Goal: Navigation & Orientation: Find specific page/section

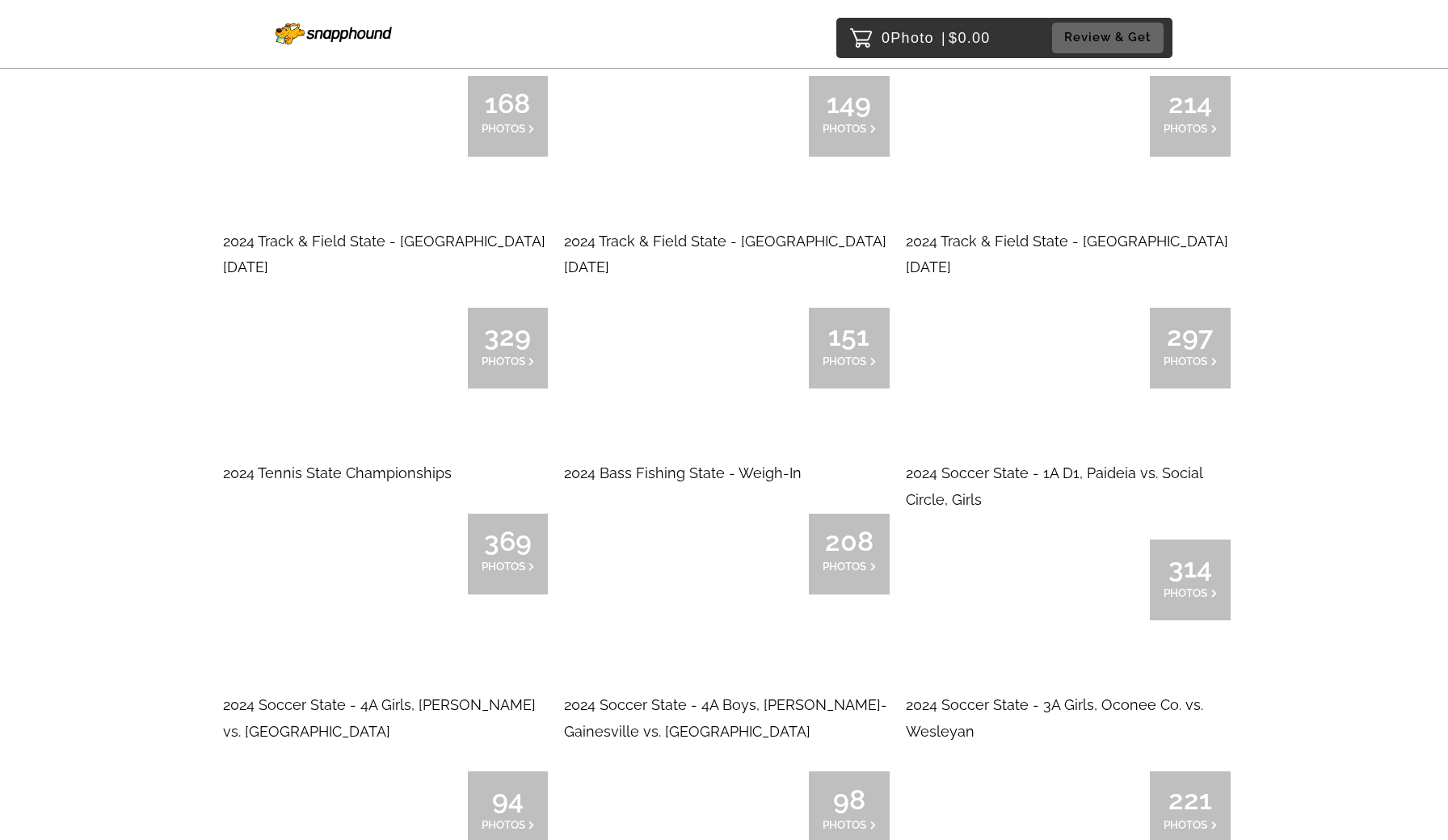
scroll to position [7424, 0]
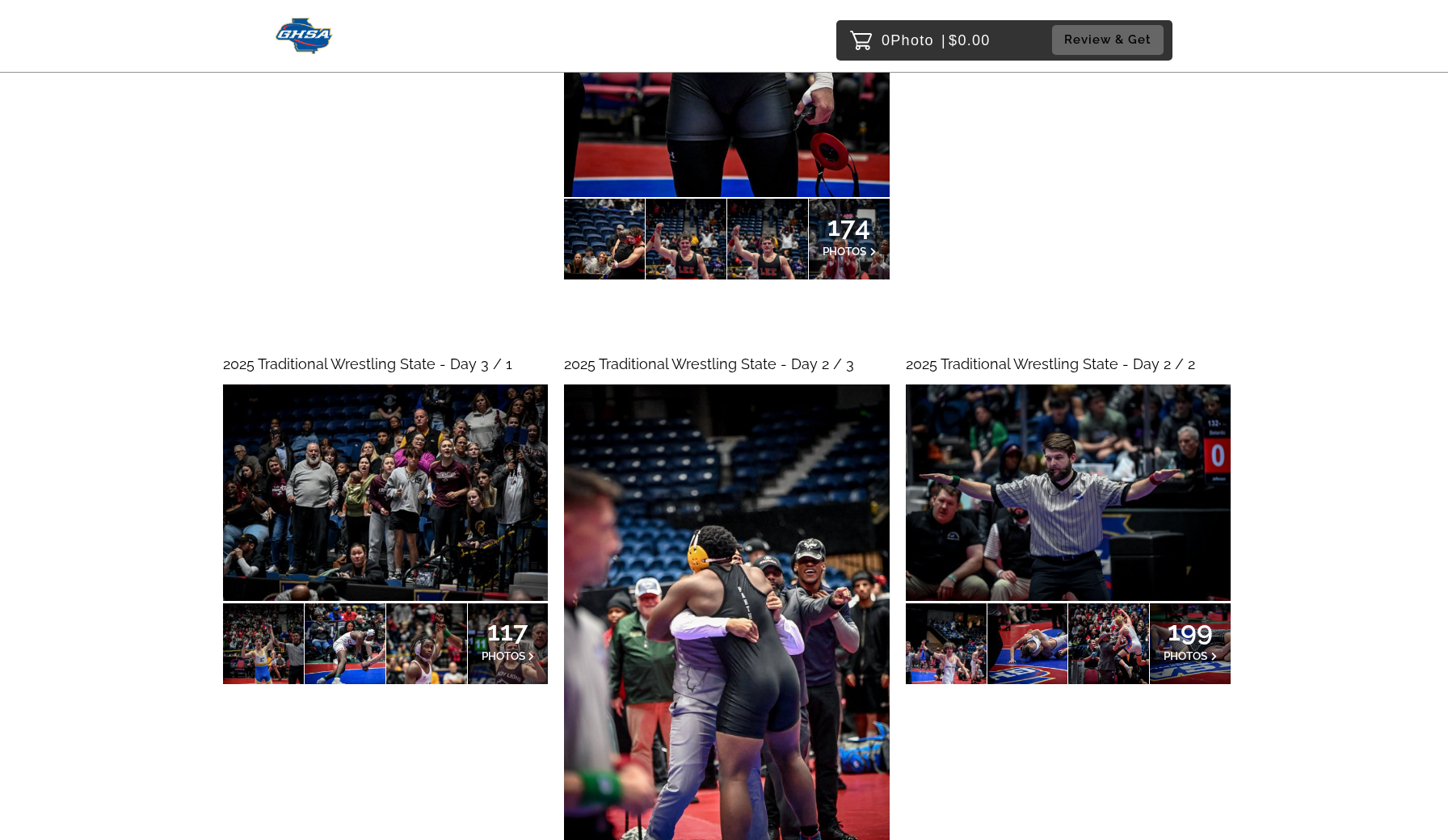
click at [1087, 464] on img at bounding box center [1068, 492] width 325 height 216
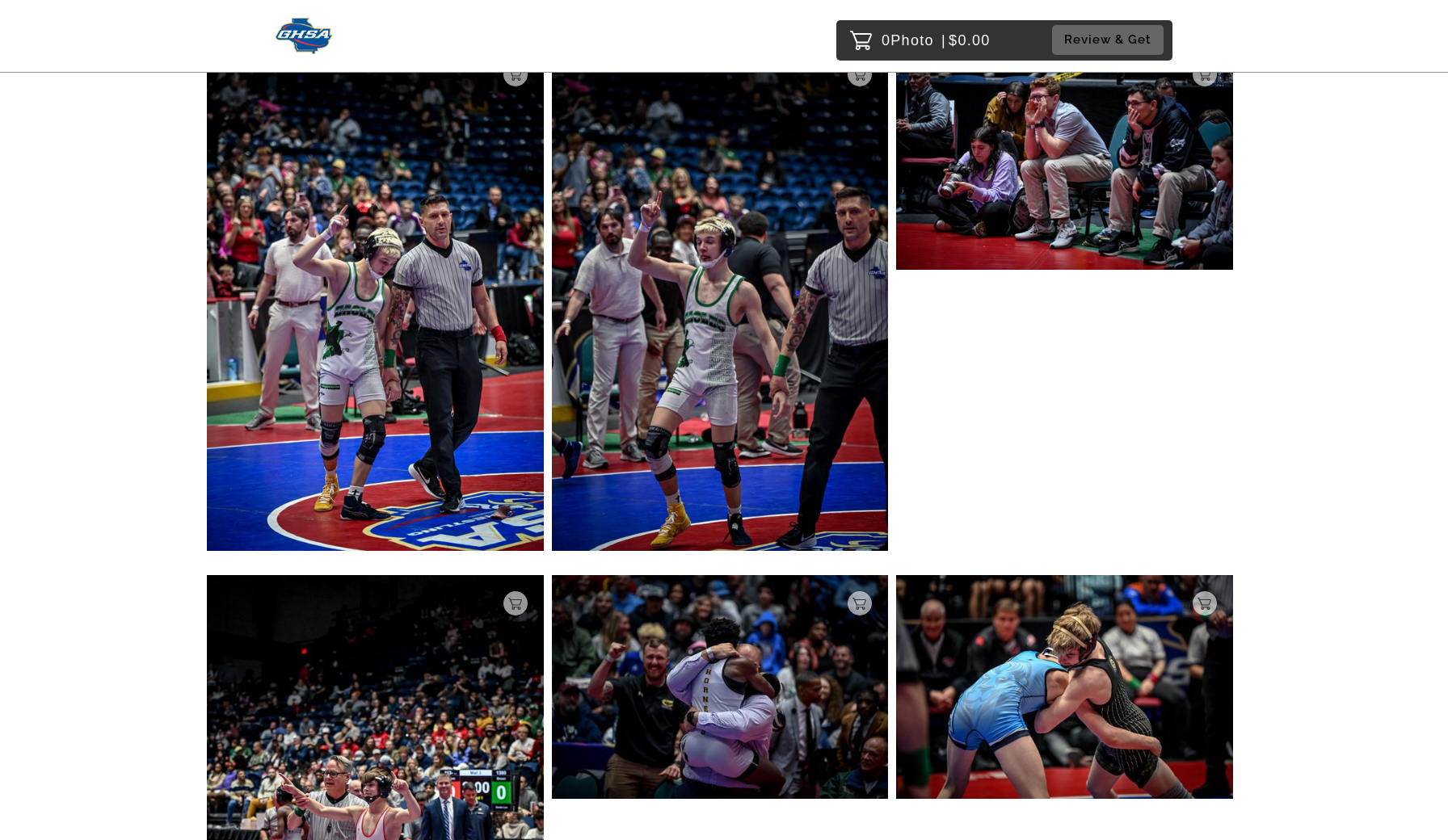
scroll to position [23705, 0]
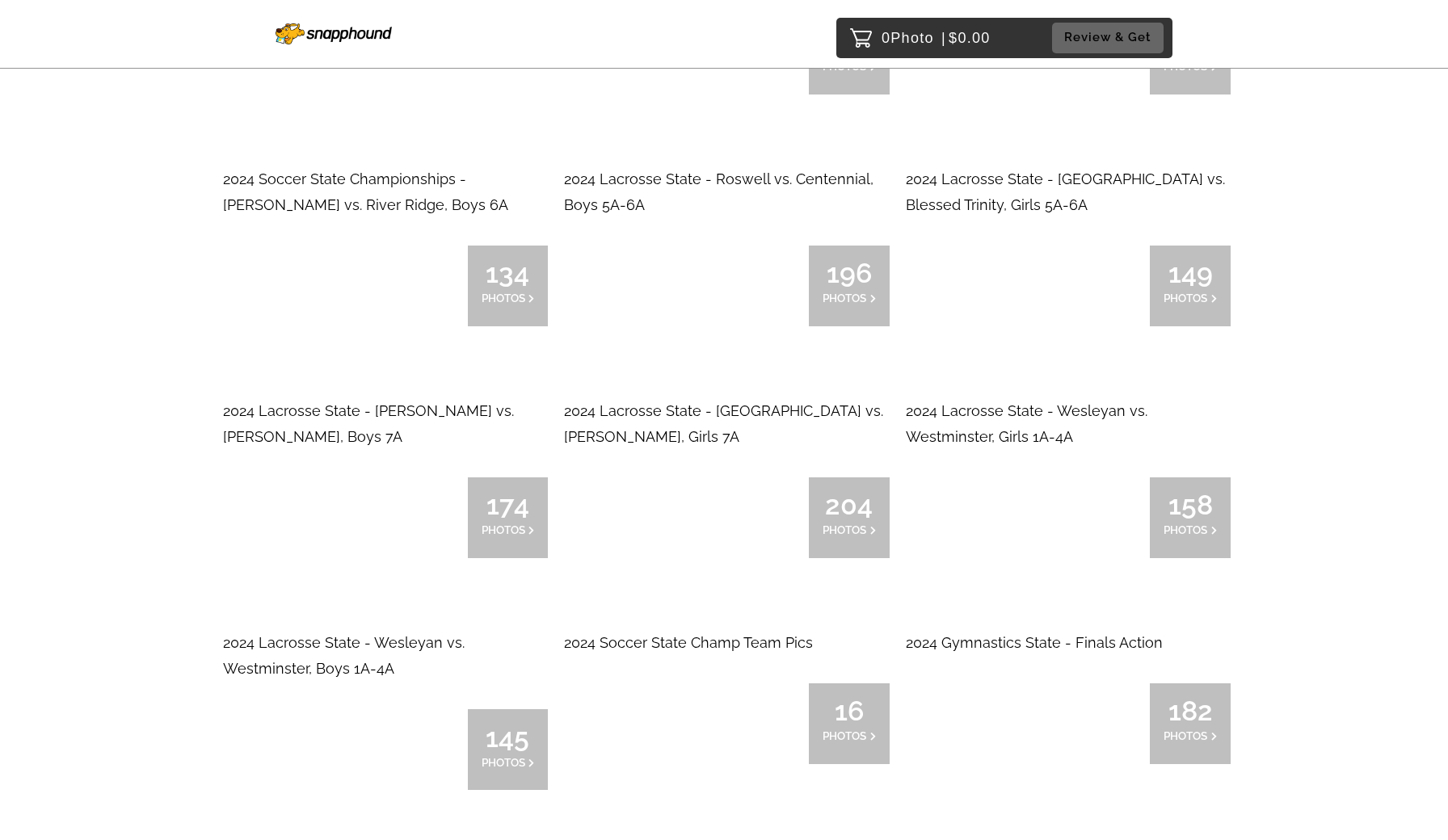
scroll to position [8262, 0]
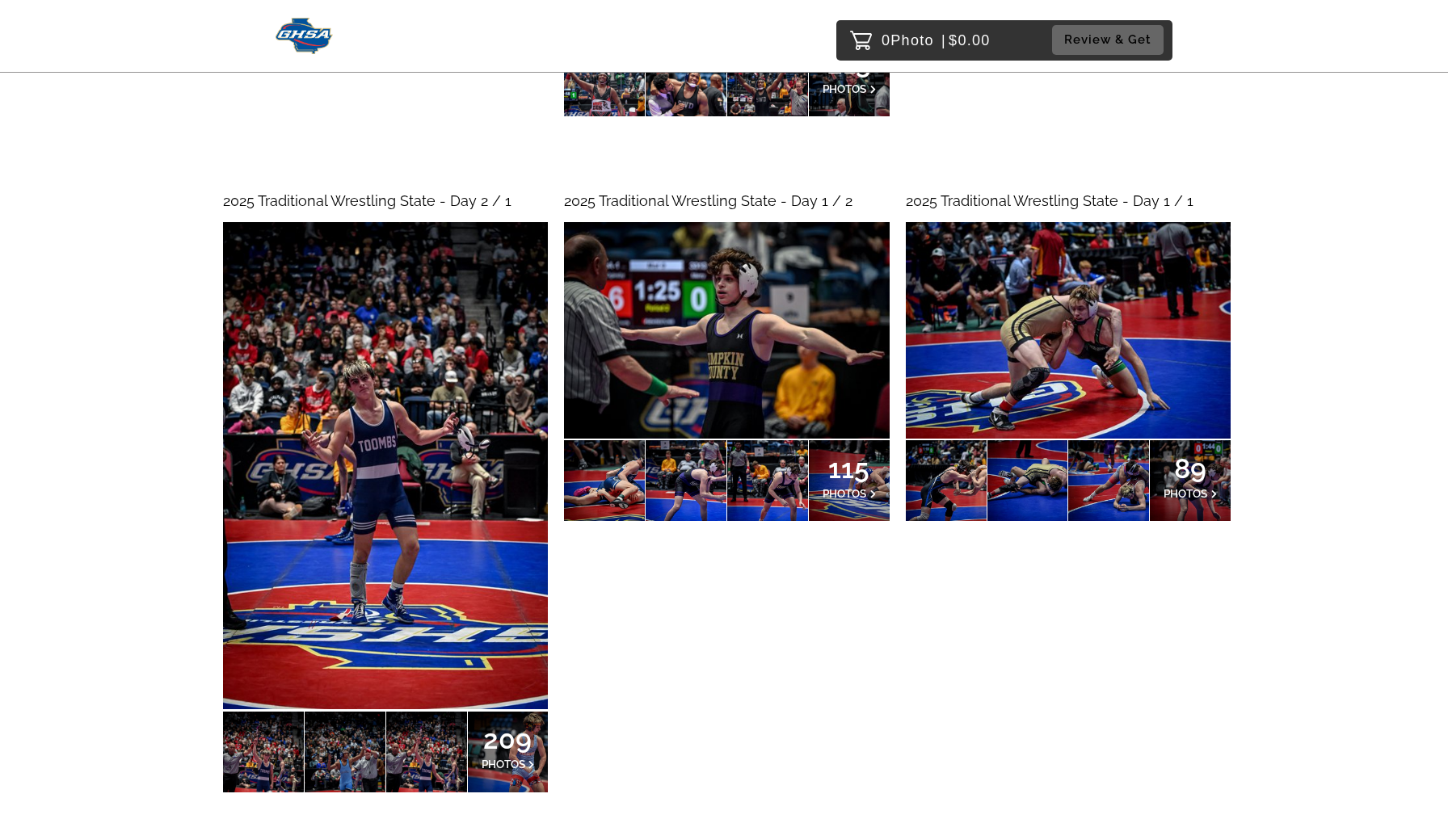
click at [505, 416] on img at bounding box center [386, 467] width 325 height 488
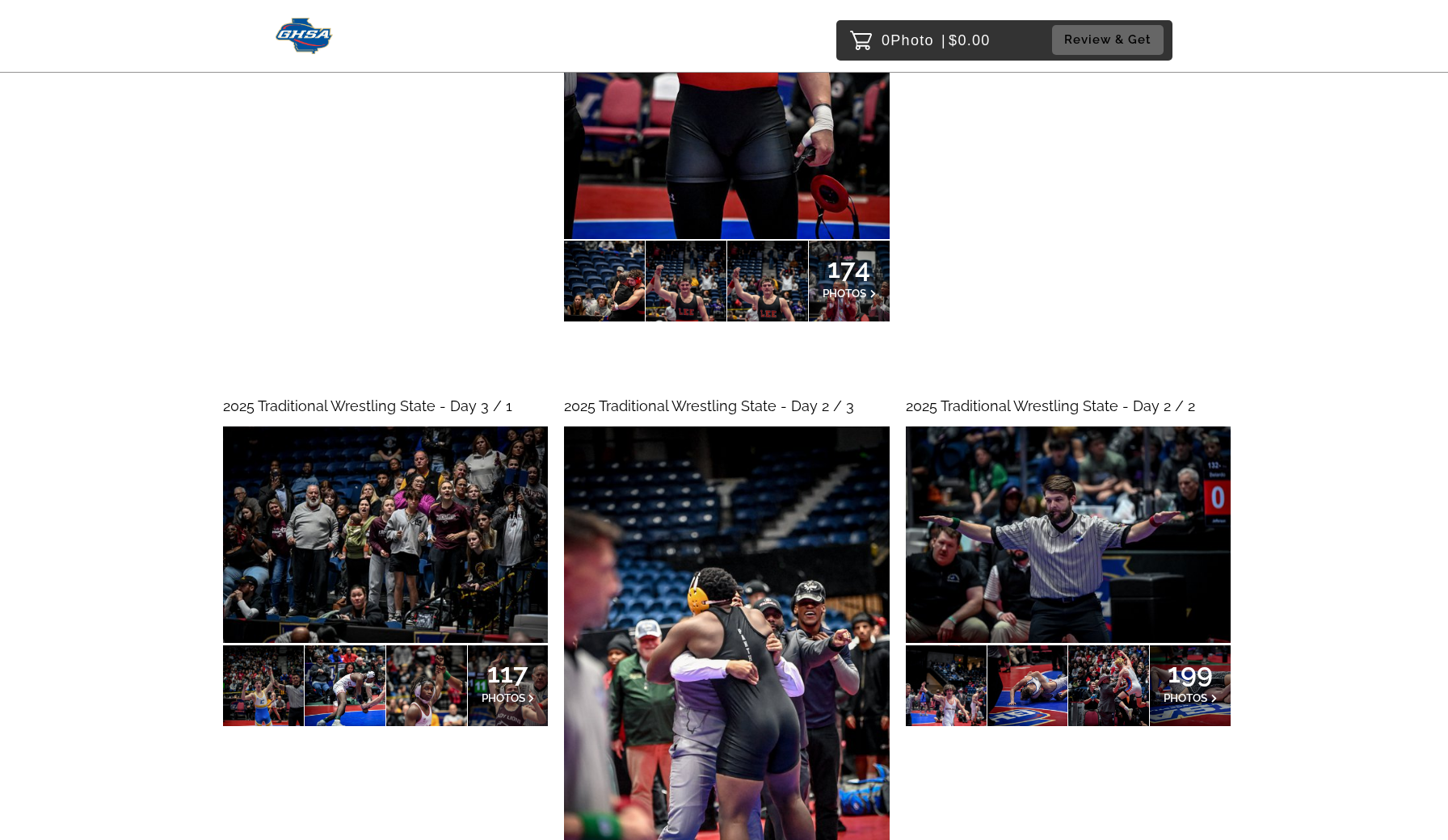
scroll to position [7488, 0]
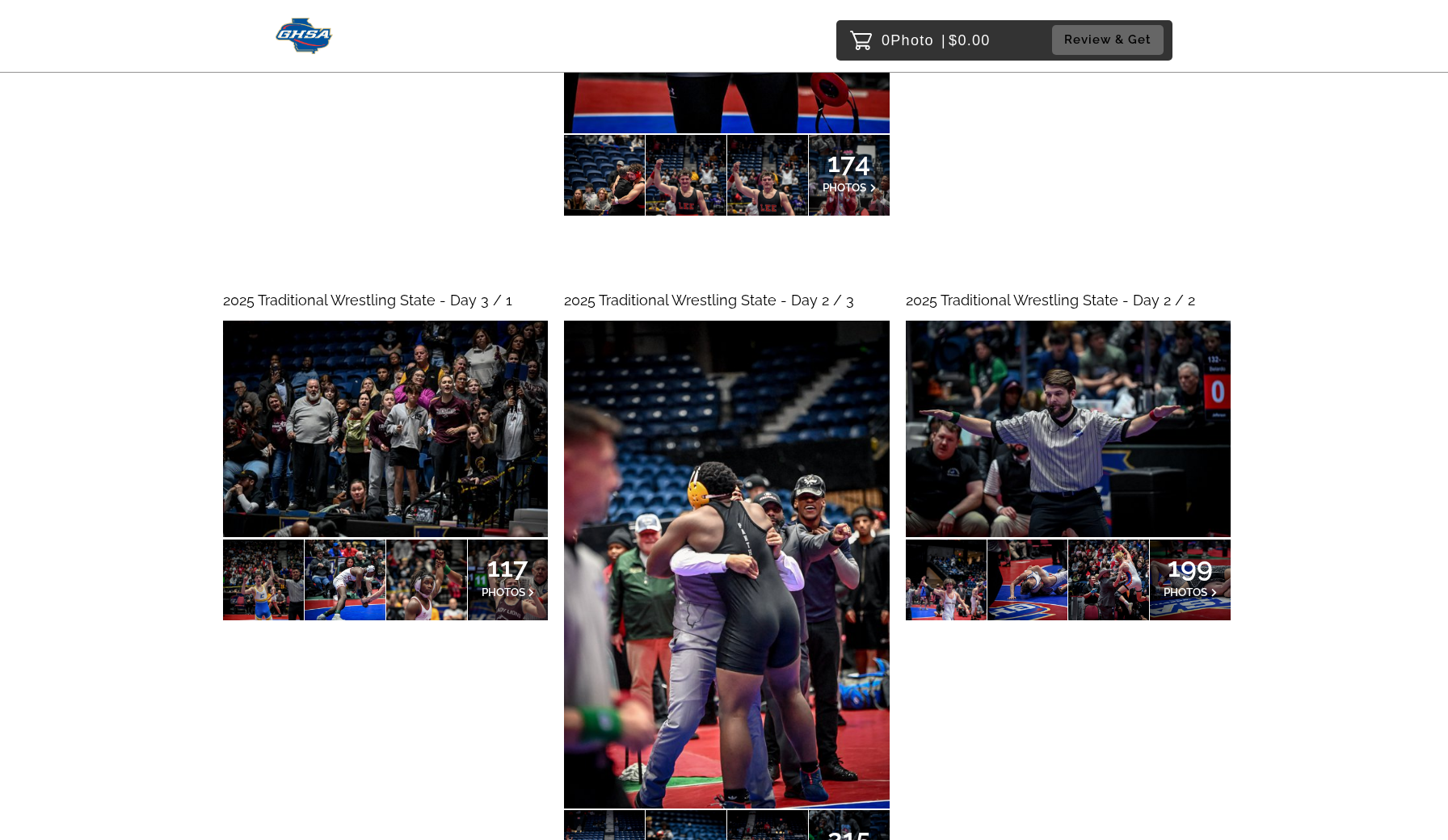
click at [664, 603] on img at bounding box center [726, 565] width 325 height 488
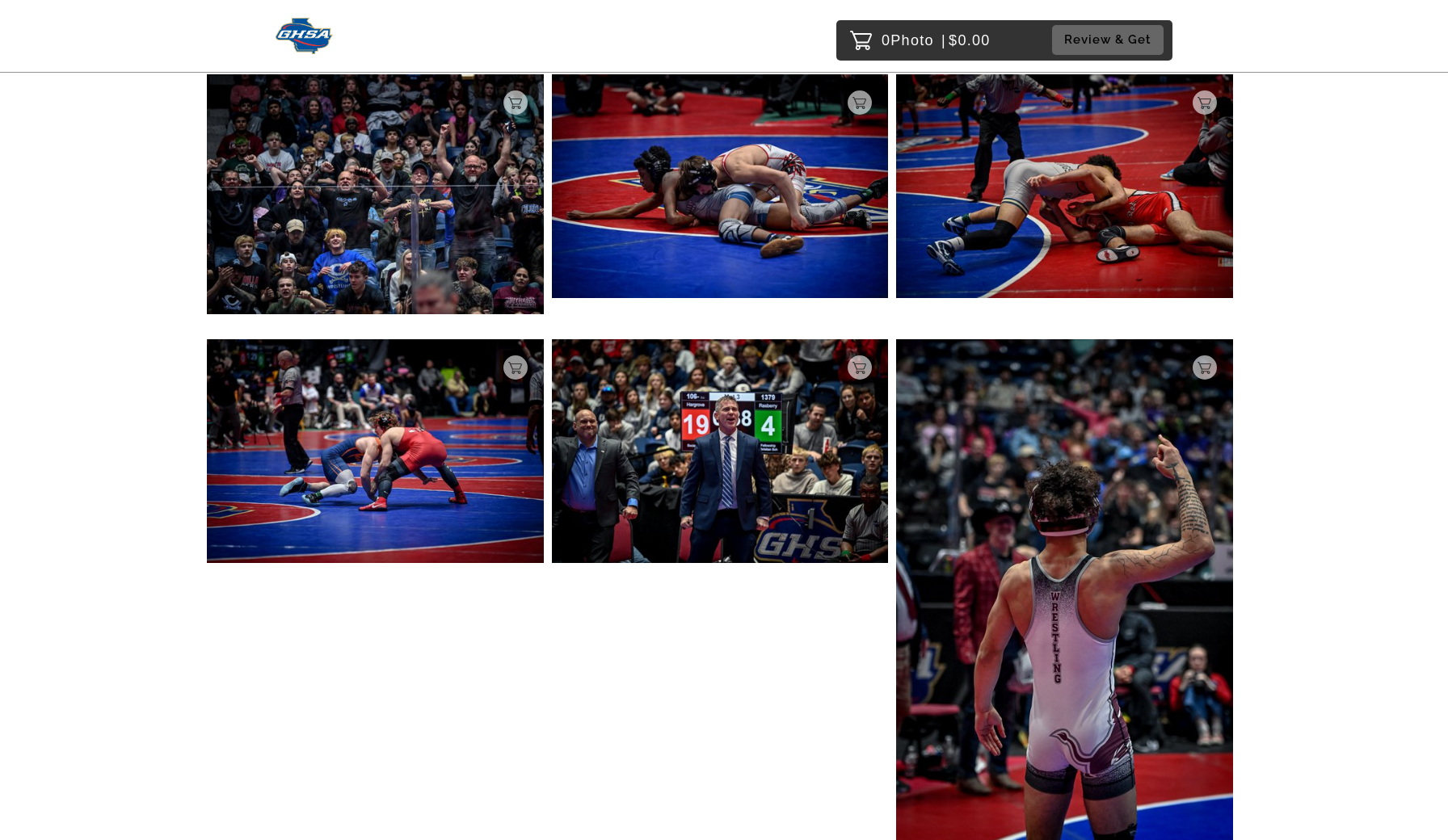
scroll to position [14784, 0]
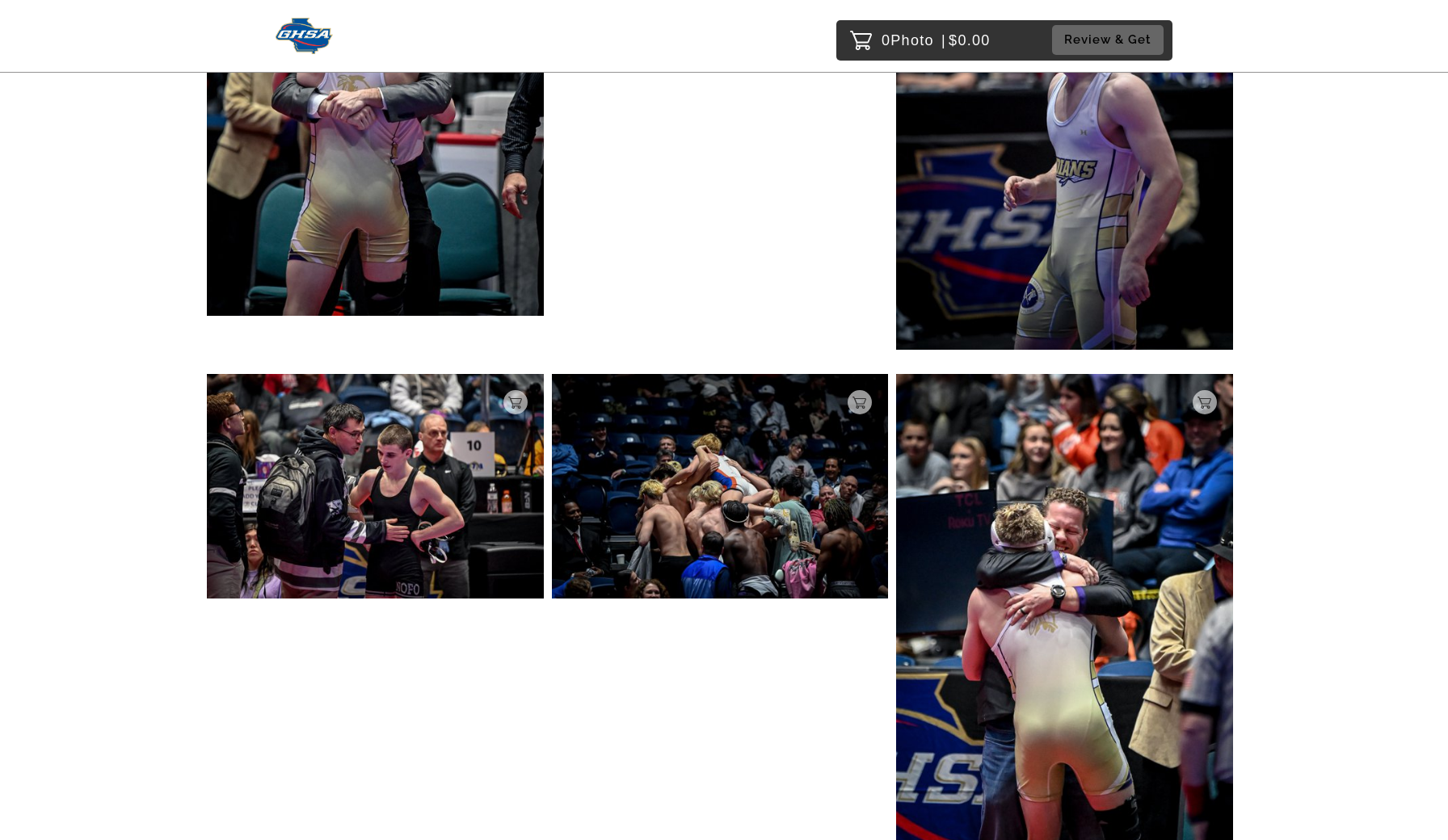
scroll to position [34395, 0]
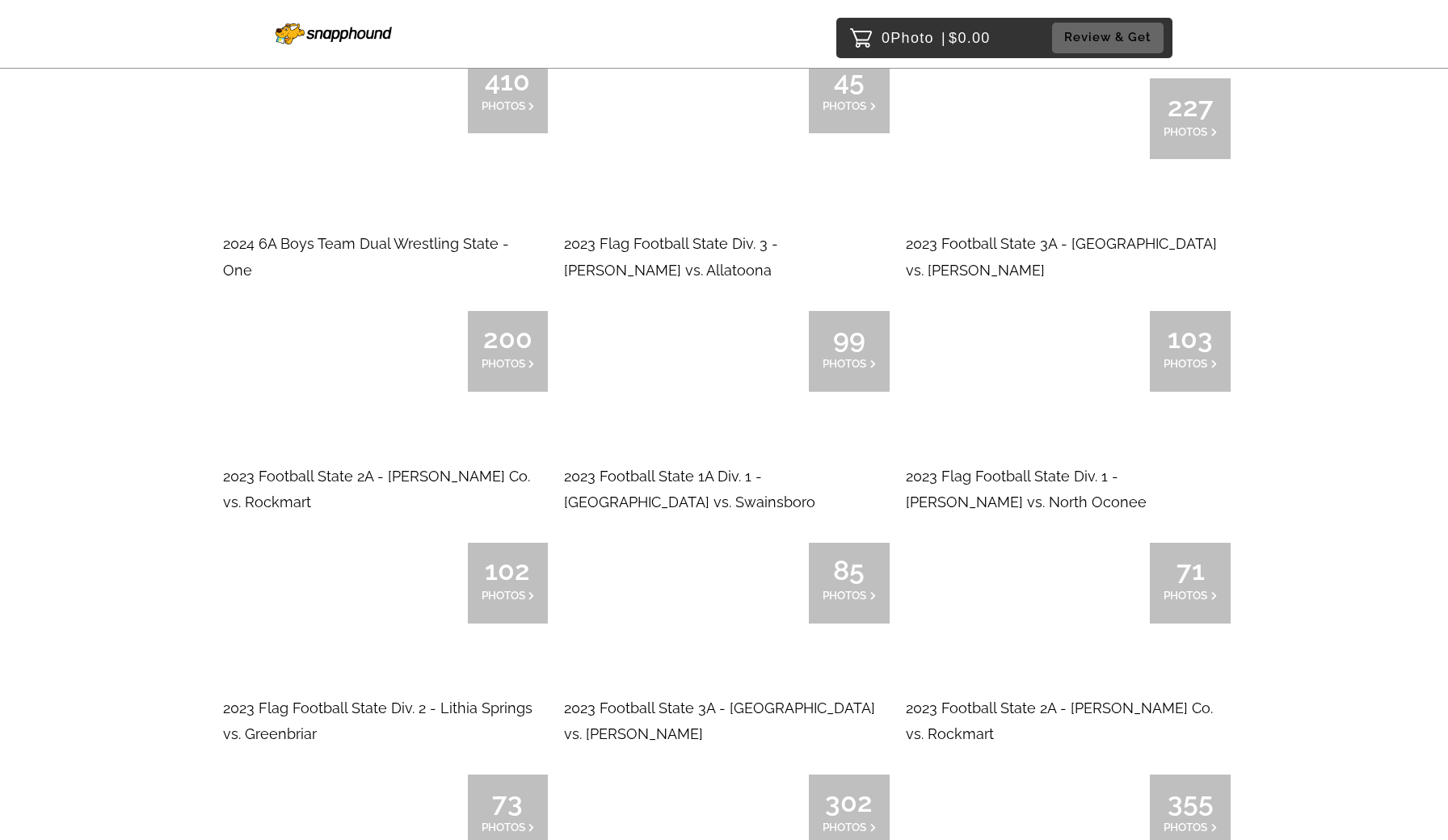
scroll to position [11572, 0]
